Goal: Information Seeking & Learning: Learn about a topic

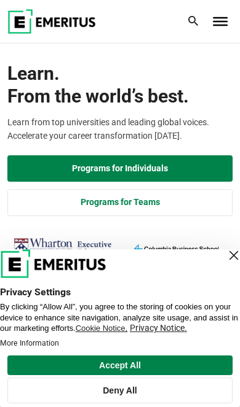
click at [217, 254] on header "Privacy Settings By clicking “Allow All”, you agree to the storing of cookies o…" at bounding box center [120, 299] width 240 height 100
click at [230, 247] on div "Close Layer" at bounding box center [233, 255] width 17 height 17
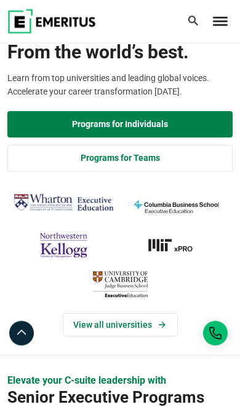
scroll to position [45, 0]
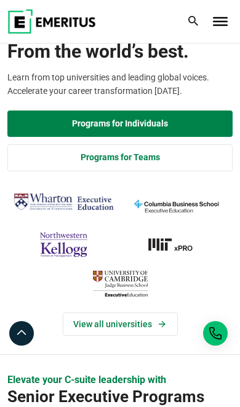
click at [131, 322] on link "View all universities" at bounding box center [120, 324] width 115 height 23
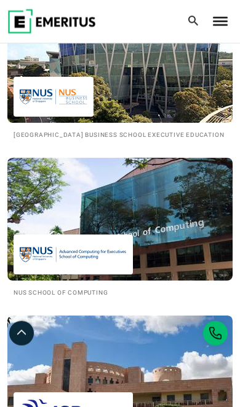
scroll to position [3088, 0]
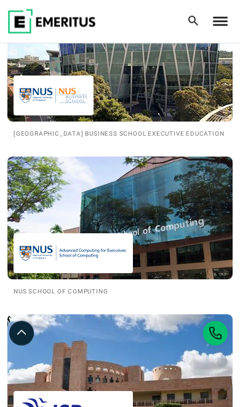
click at [131, 231] on img at bounding box center [119, 218] width 225 height 123
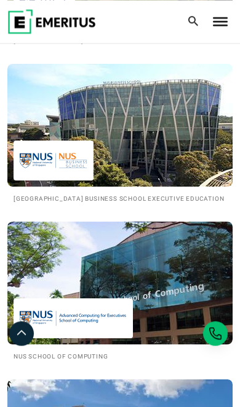
scroll to position [3023, 0]
click at [141, 143] on img at bounding box center [119, 125] width 225 height 123
click at [48, 157] on img at bounding box center [54, 161] width 68 height 28
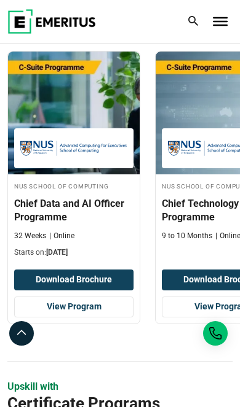
scroll to position [318, 0]
